Goal: Check status: Check status

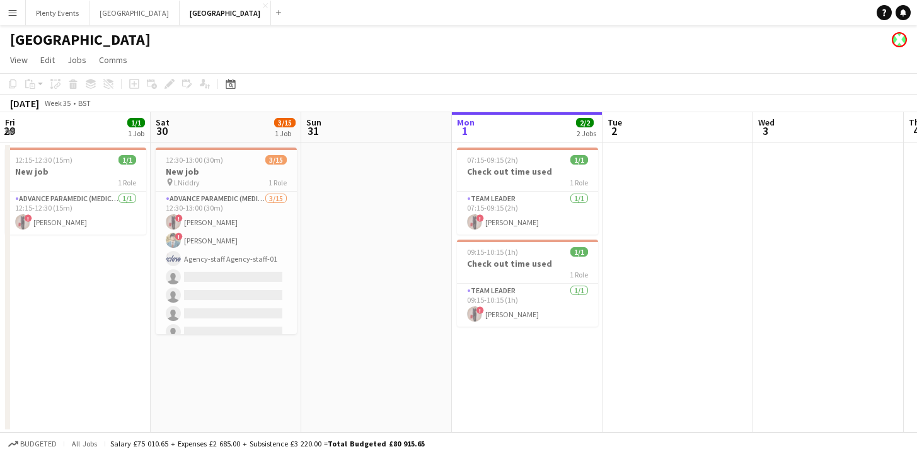
scroll to position [0, 301]
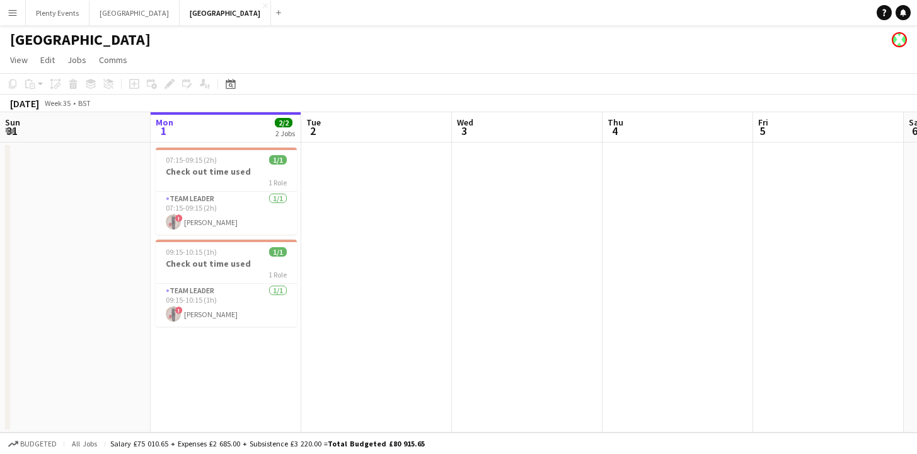
click at [11, 14] on app-icon "Menu" at bounding box center [13, 13] width 10 height 10
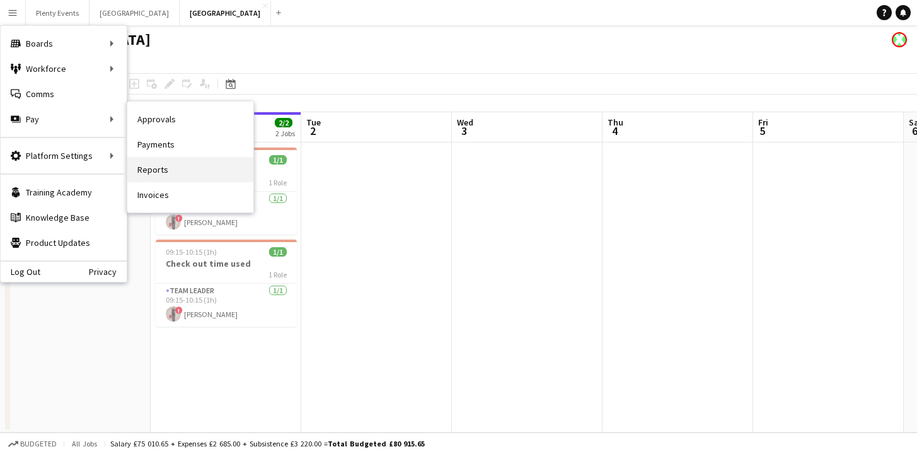
click at [163, 169] on link "Reports" at bounding box center [190, 169] width 126 height 25
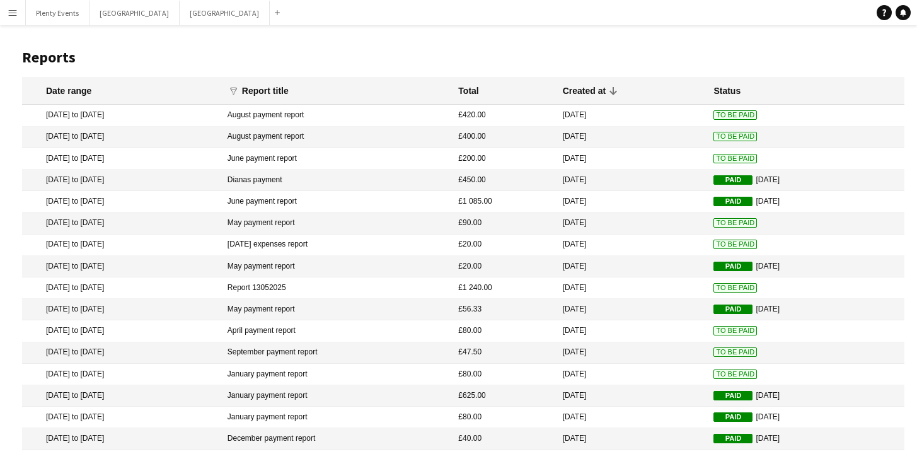
click at [201, 116] on mat-cell "[DATE] to [DATE]" at bounding box center [121, 115] width 199 height 21
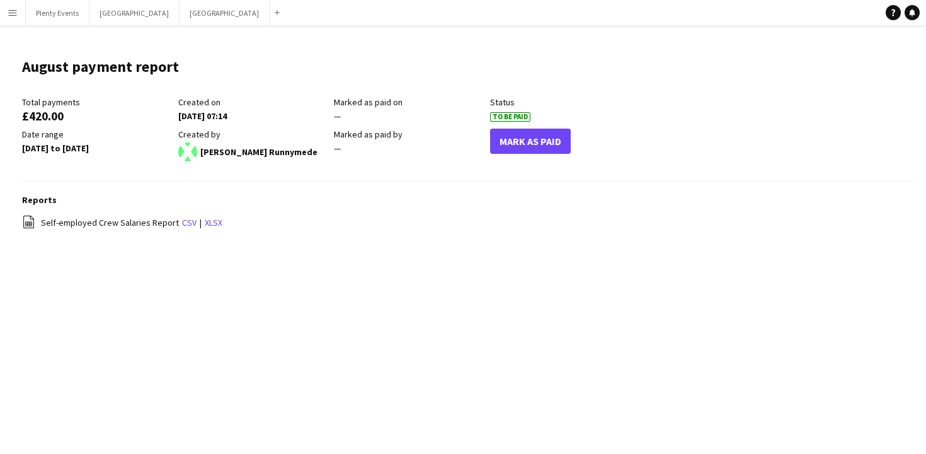
click at [15, 14] on app-icon "Menu" at bounding box center [13, 13] width 10 height 10
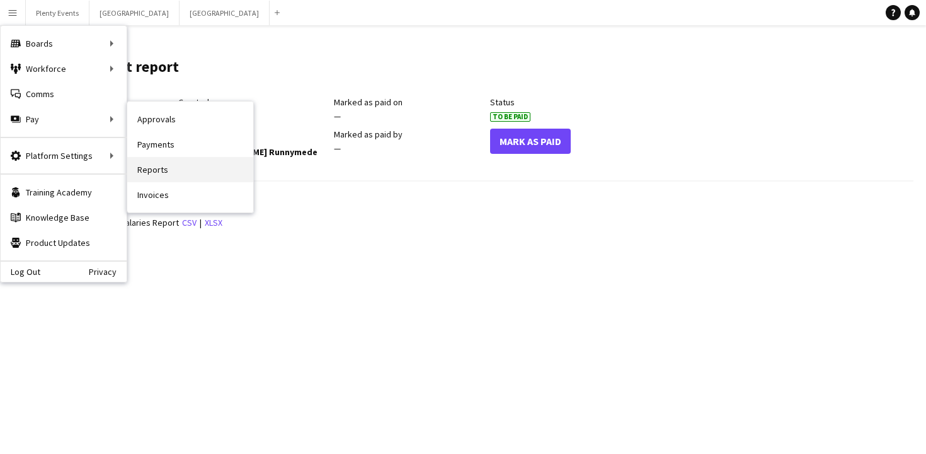
click at [151, 172] on link "Reports" at bounding box center [190, 169] width 126 height 25
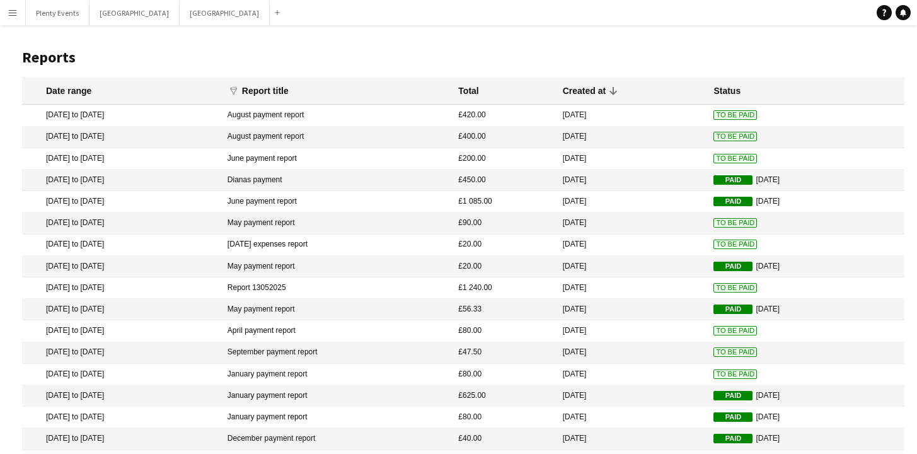
click at [221, 113] on mat-cell "[DATE] to [DATE]" at bounding box center [121, 115] width 199 height 21
